Goal: Entertainment & Leisure: Consume media (video, audio)

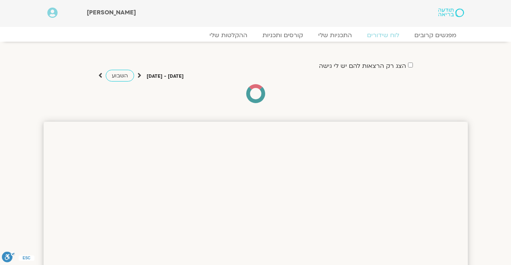
scroll to position [238, 0]
